Goal: Register for event/course

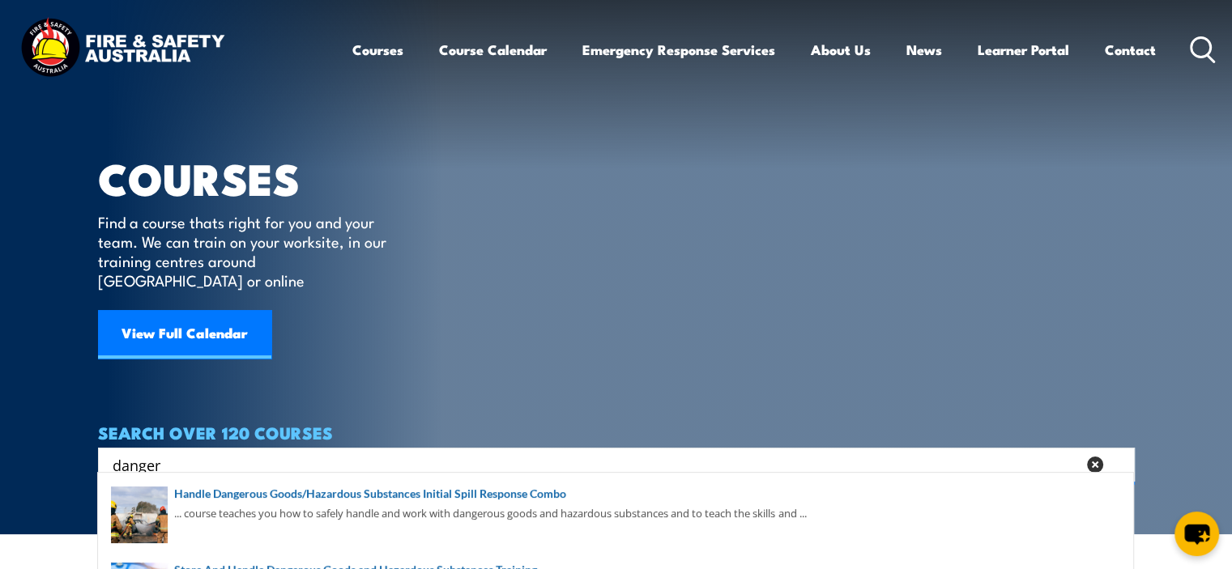
click at [1202, 51] on icon at bounding box center [1203, 49] width 26 height 27
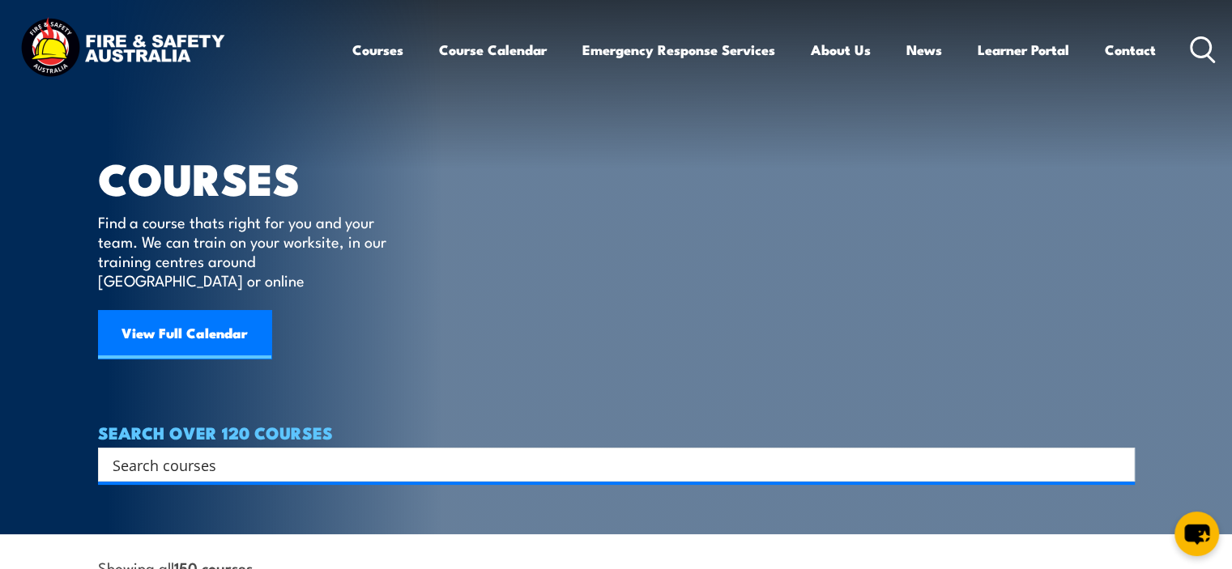
click at [206, 453] on input "Search input" at bounding box center [606, 465] width 987 height 24
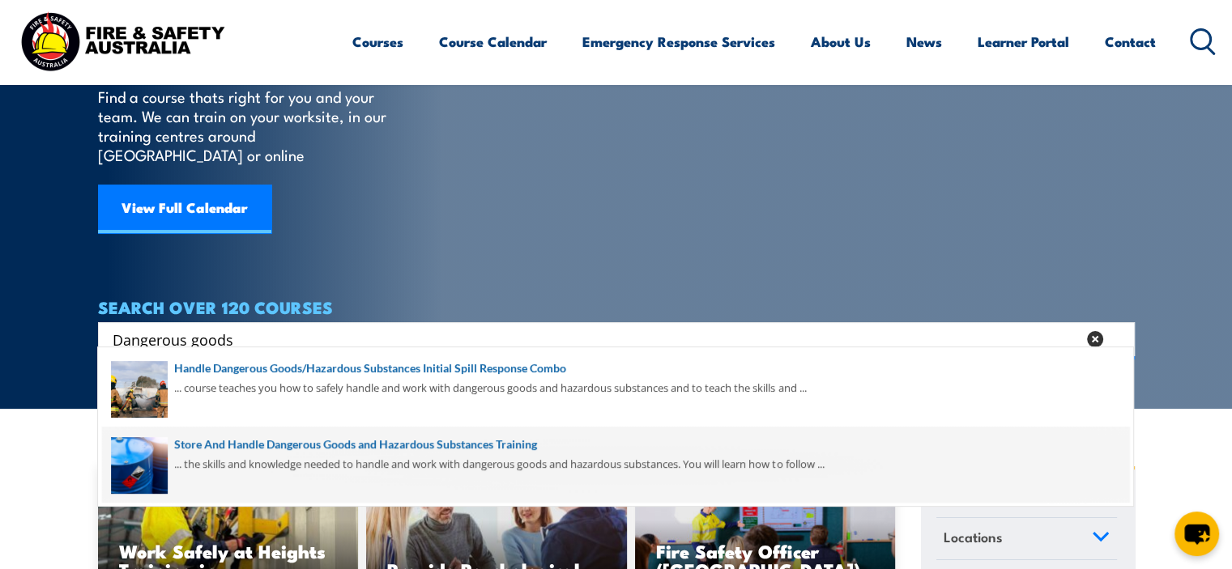
scroll to position [162, 0]
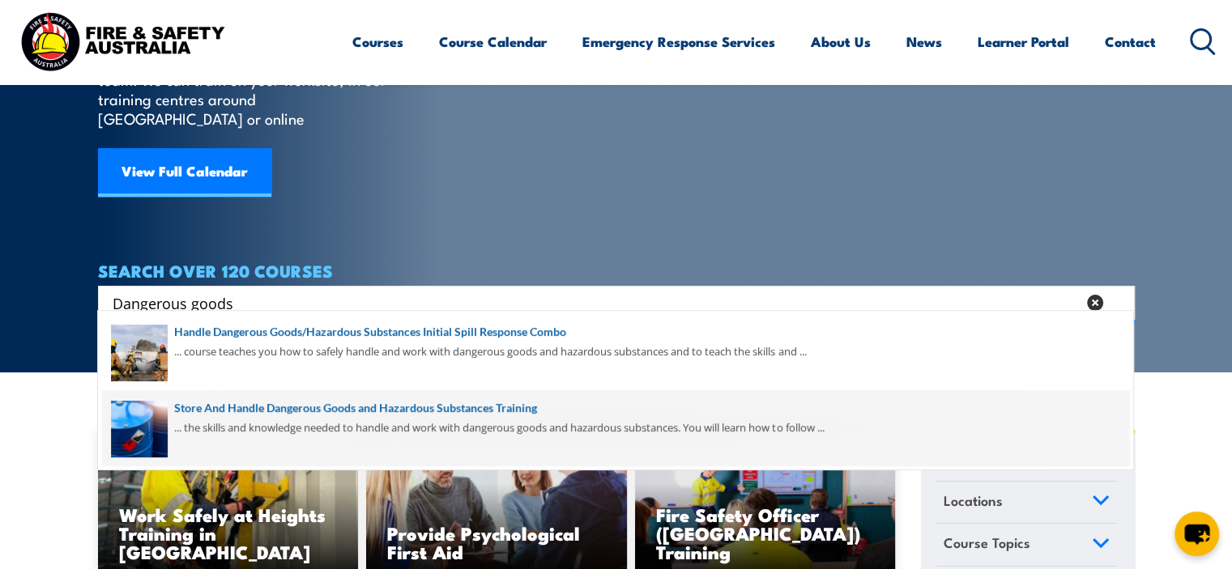
type input "Dangerous goods"
click at [365, 411] on span at bounding box center [615, 428] width 1027 height 76
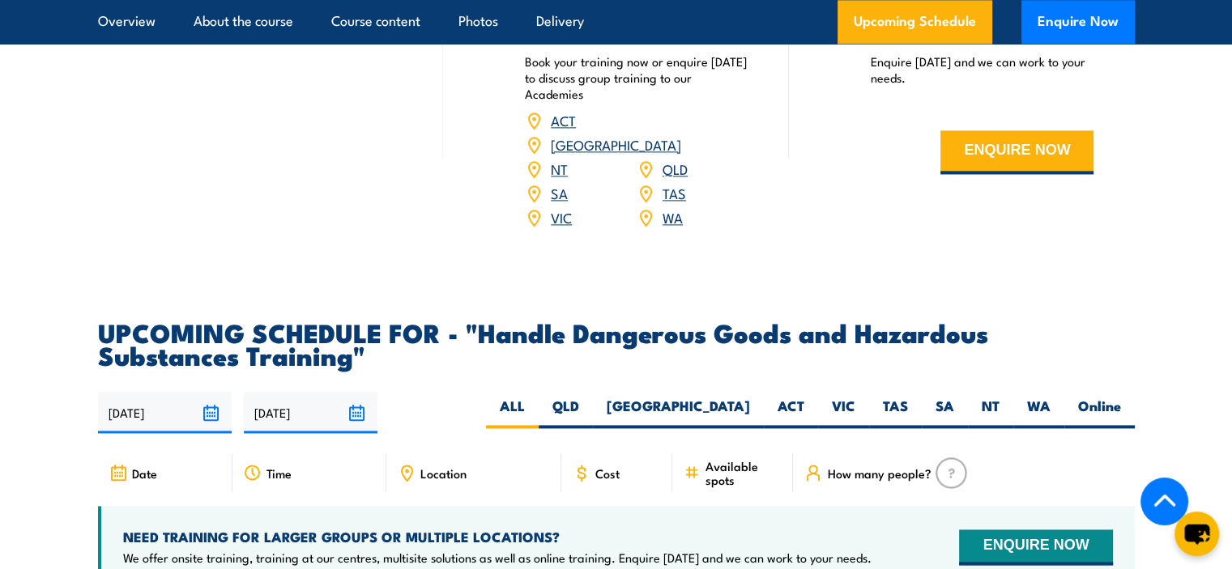
scroll to position [2430, 0]
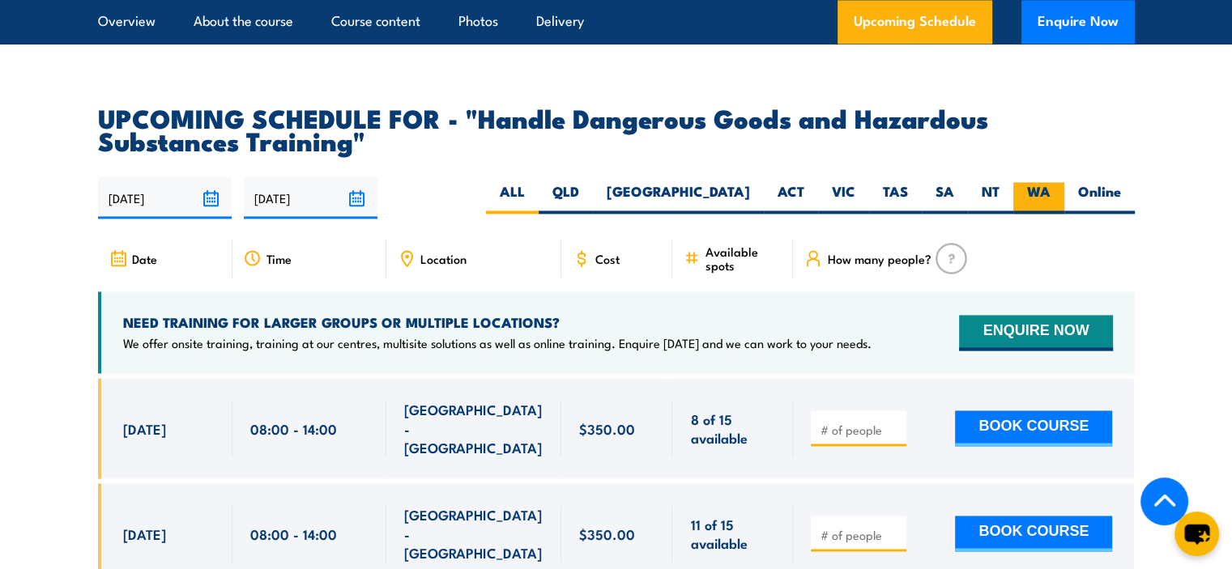
click at [1047, 209] on label "WA" at bounding box center [1038, 198] width 51 height 32
click at [1051, 193] on input "WA" at bounding box center [1056, 187] width 11 height 11
radio input "true"
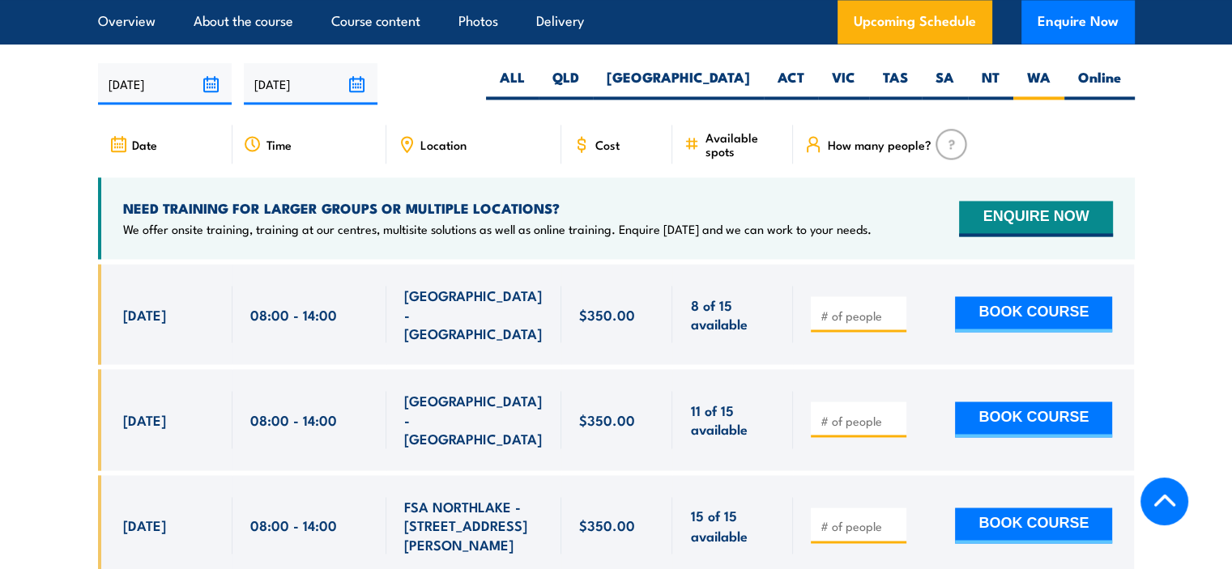
scroll to position [2550, 0]
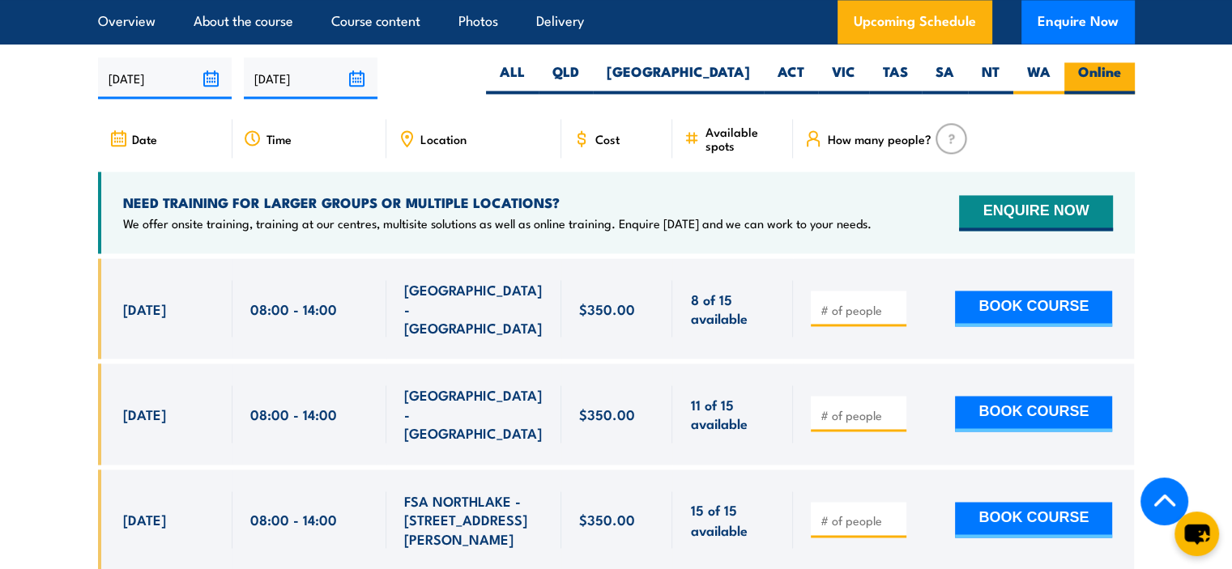
click at [1102, 88] on label "Online" at bounding box center [1099, 78] width 70 height 32
click at [1121, 73] on input "Online" at bounding box center [1126, 67] width 11 height 11
radio input "true"
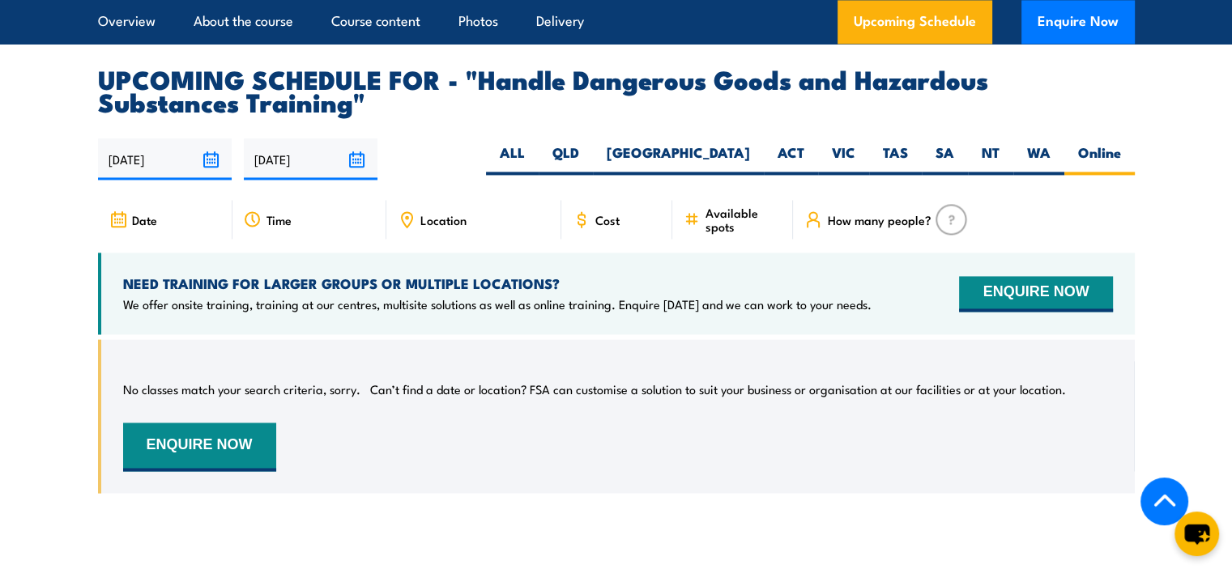
scroll to position [2469, 0]
click at [1037, 165] on label "WA" at bounding box center [1038, 159] width 51 height 32
click at [1051, 154] on input "WA" at bounding box center [1056, 148] width 11 height 11
radio input "true"
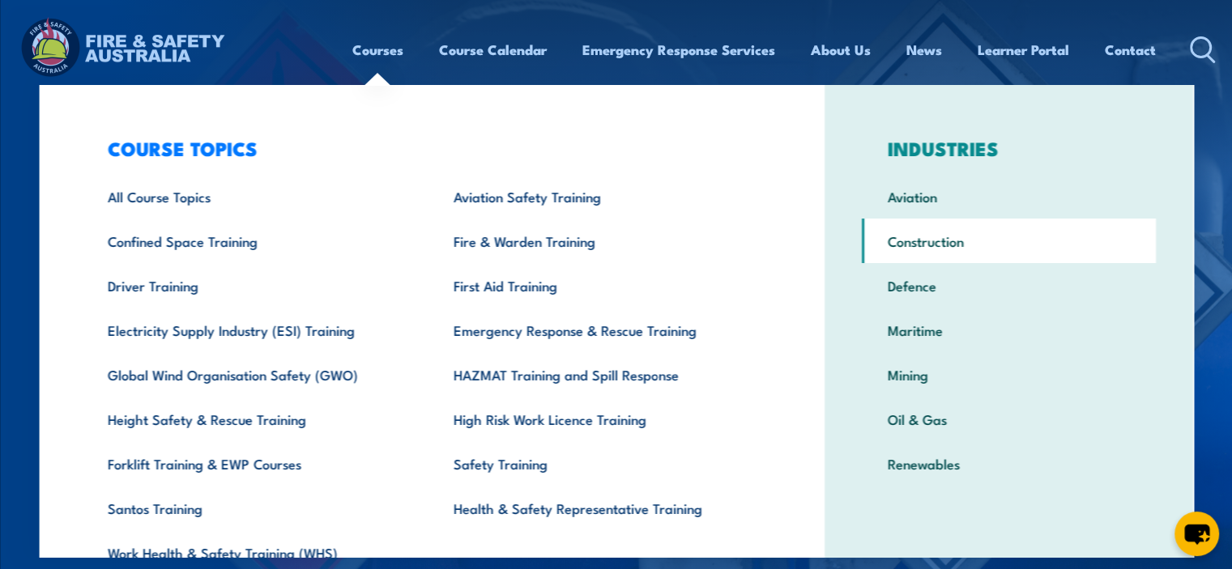
click at [947, 248] on link "Construction" at bounding box center [1009, 241] width 294 height 45
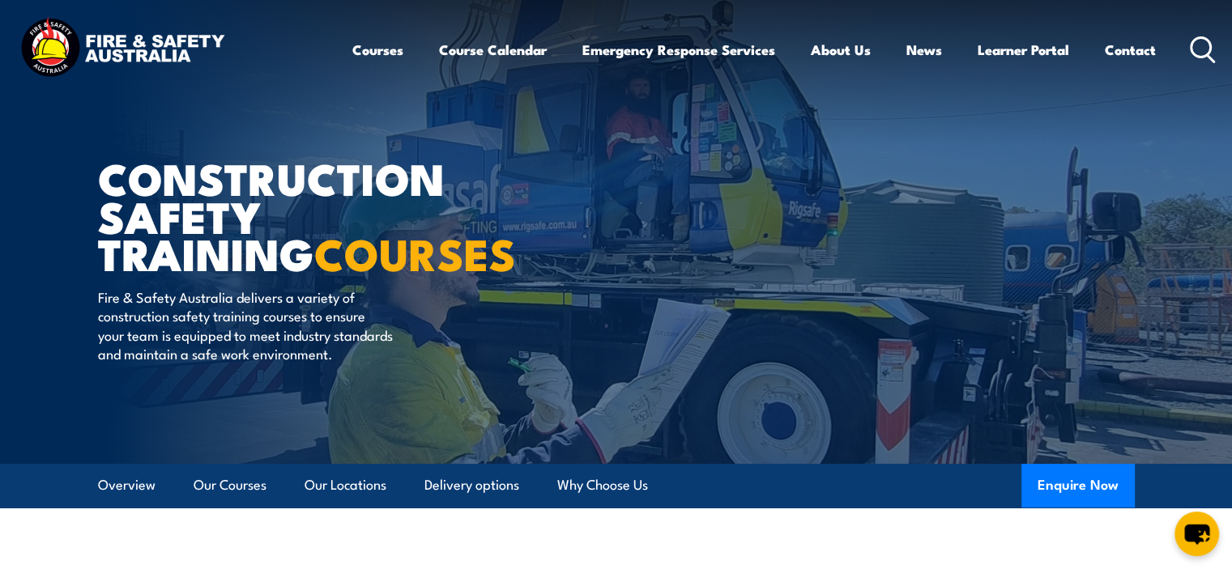
click at [1214, 50] on icon at bounding box center [1203, 49] width 26 height 27
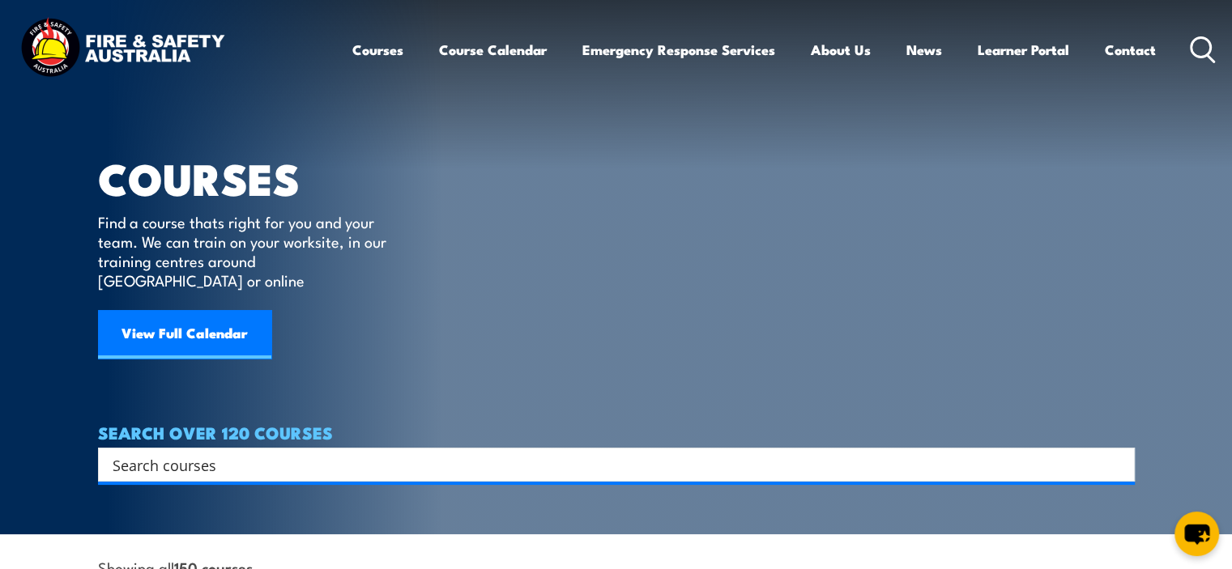
click at [204, 453] on input "Search input" at bounding box center [606, 465] width 987 height 24
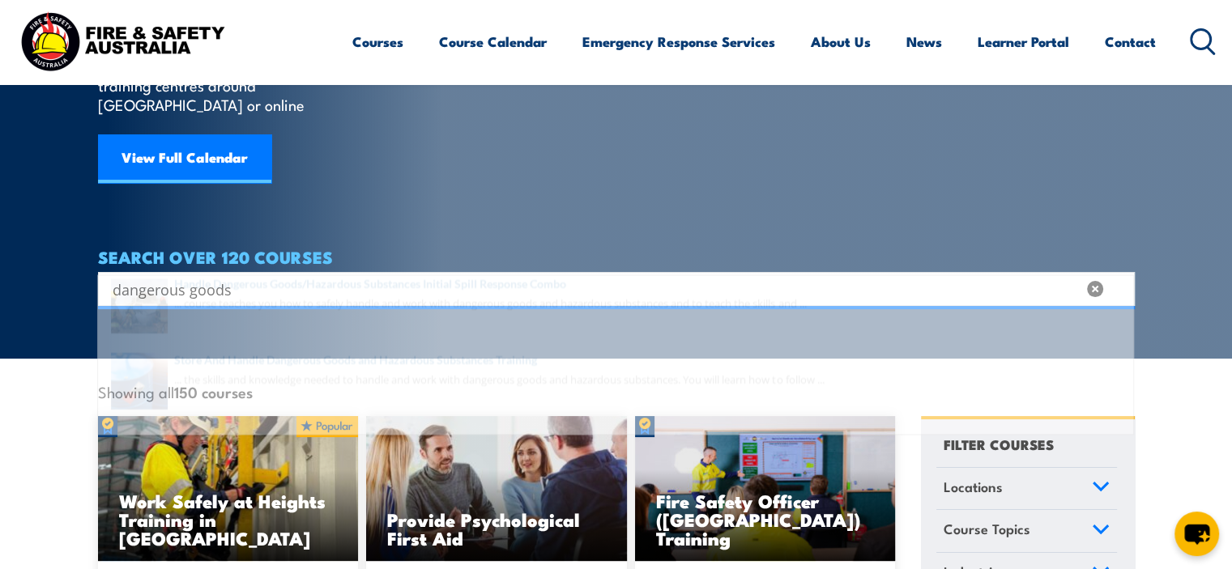
scroll to position [243, 0]
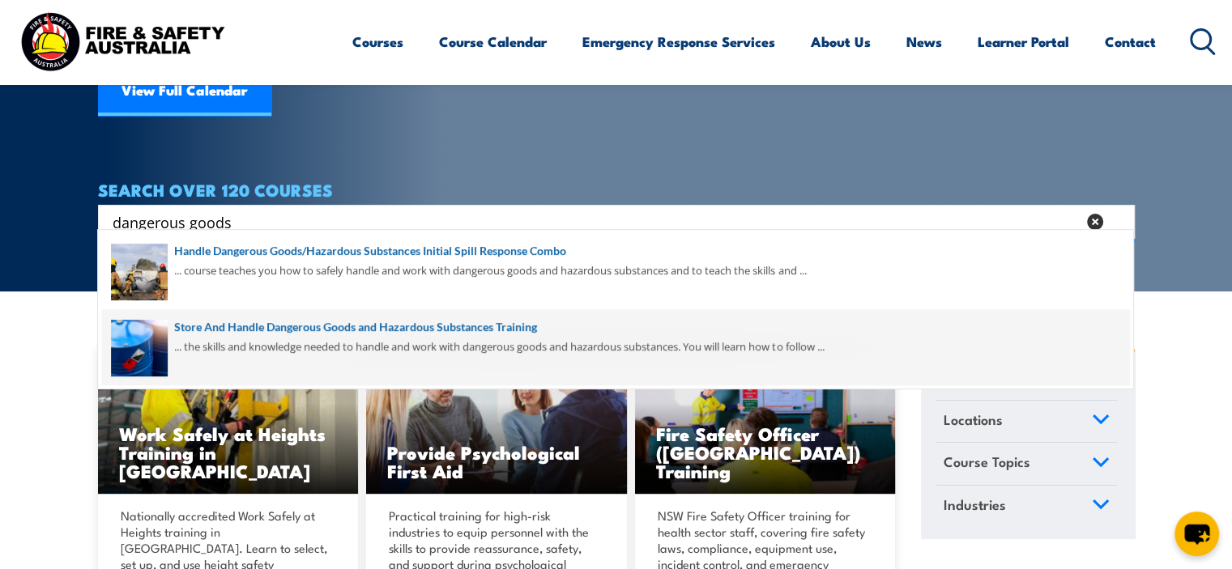
type input "dangerous goods"
click at [334, 330] on span at bounding box center [615, 347] width 1027 height 76
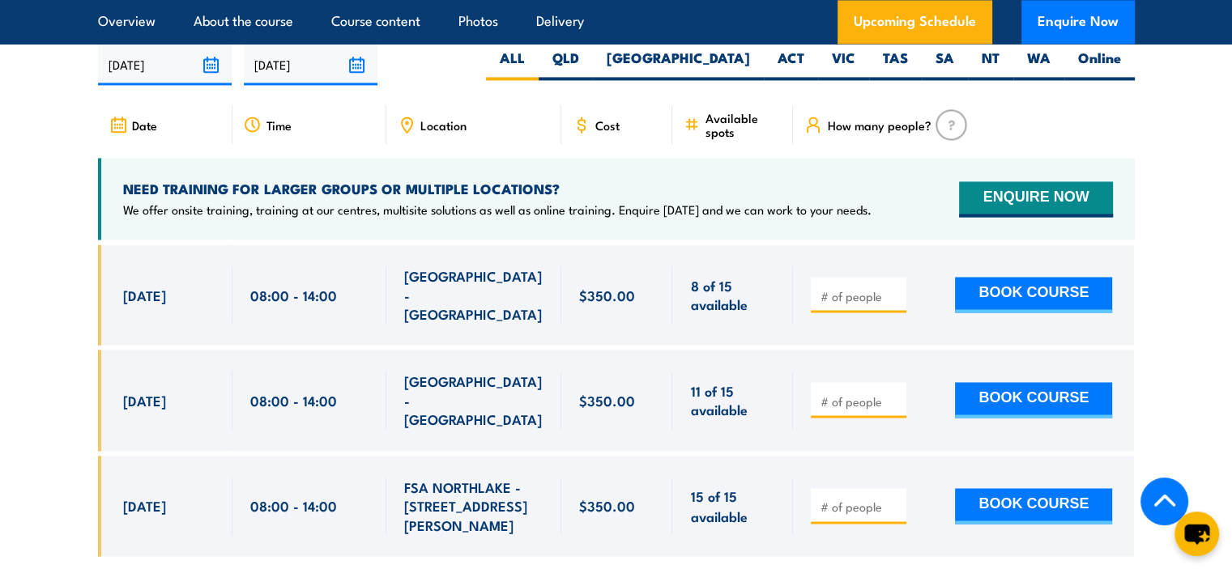
scroll to position [2592, 0]
